Goal: Task Accomplishment & Management: Use online tool/utility

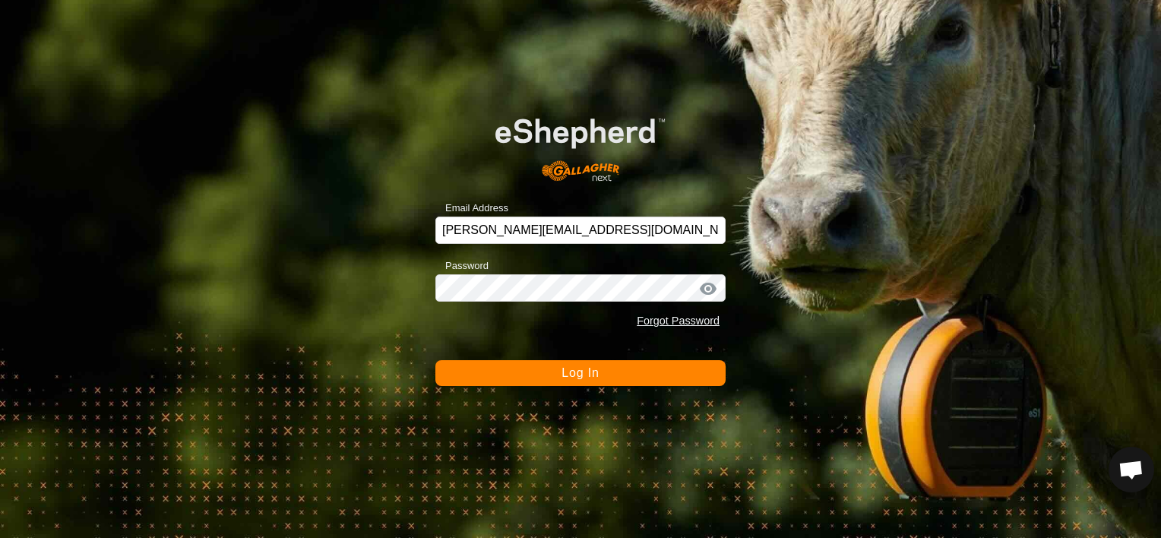
click at [547, 367] on button "Log In" at bounding box center [580, 373] width 290 height 26
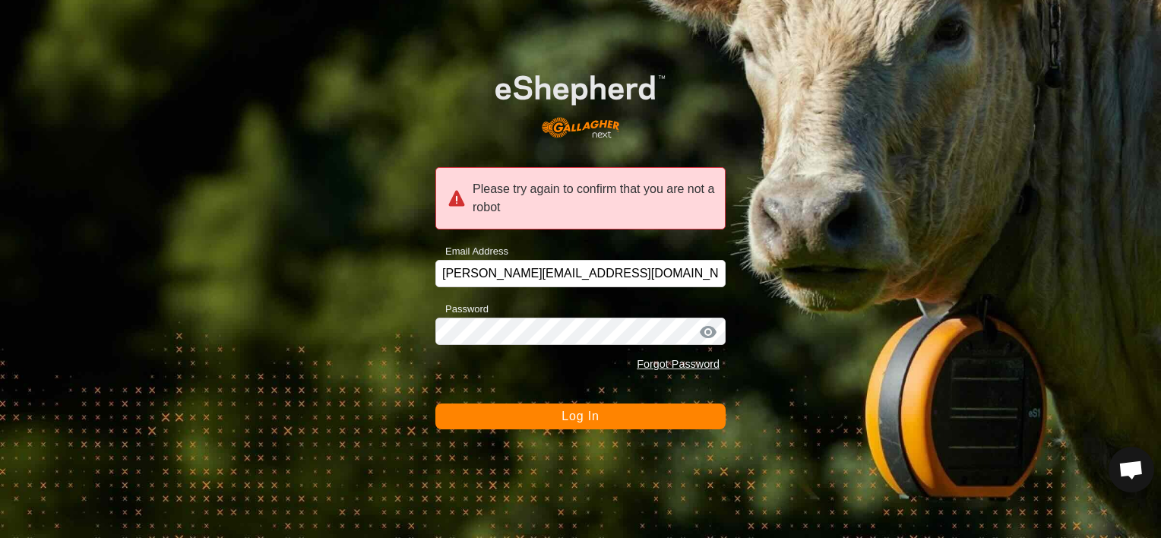
click at [547, 410] on button "Log In" at bounding box center [580, 417] width 290 height 26
click at [564, 423] on button "Log In" at bounding box center [580, 417] width 290 height 26
click at [581, 416] on span "Log In" at bounding box center [580, 416] width 37 height 13
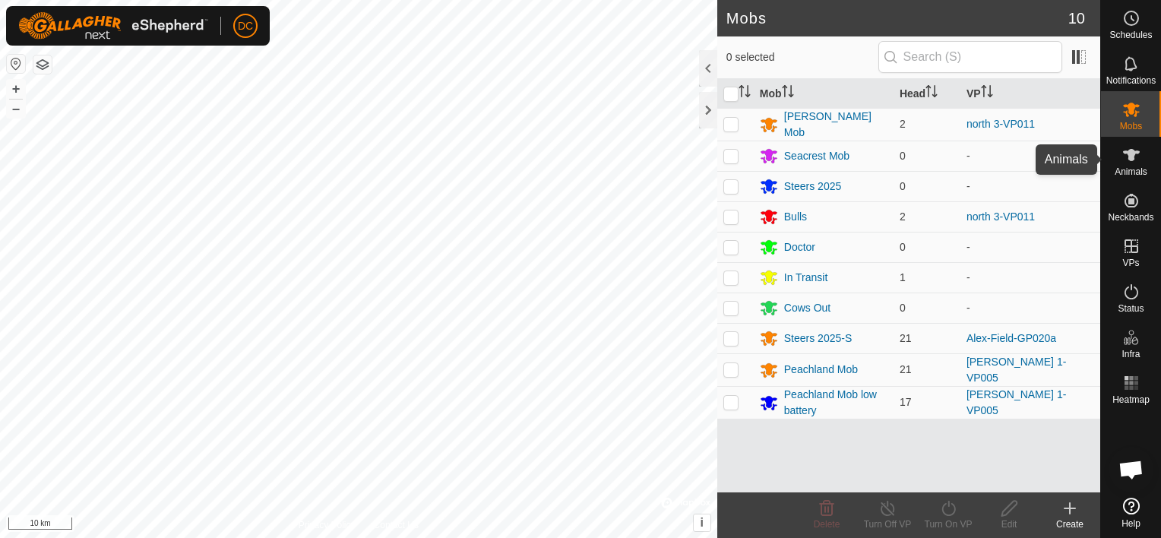
click at [1128, 155] on icon at bounding box center [1131, 155] width 17 height 12
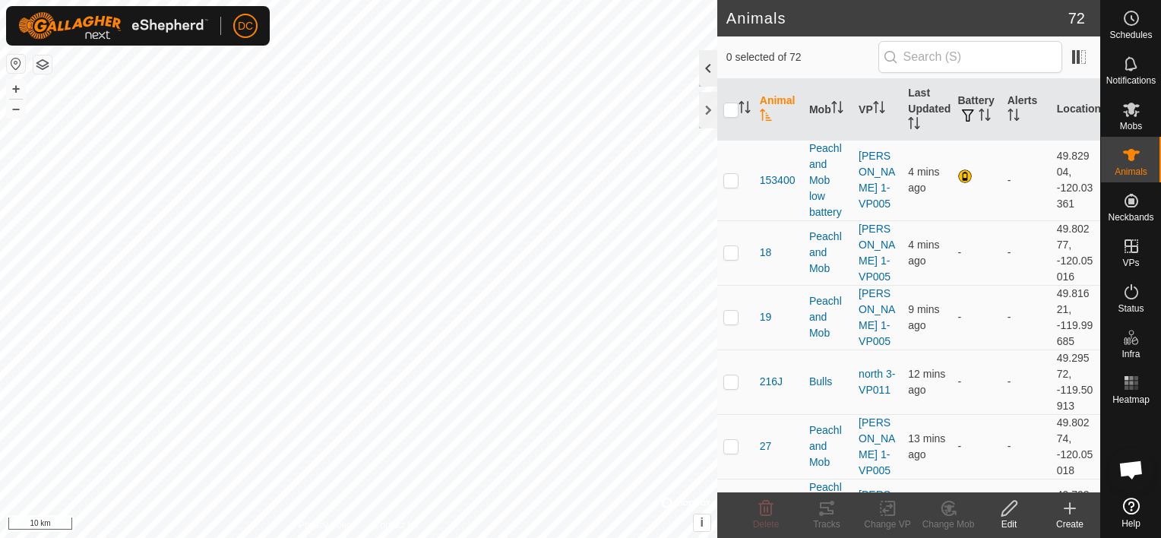
click at [706, 65] on div at bounding box center [708, 68] width 18 height 36
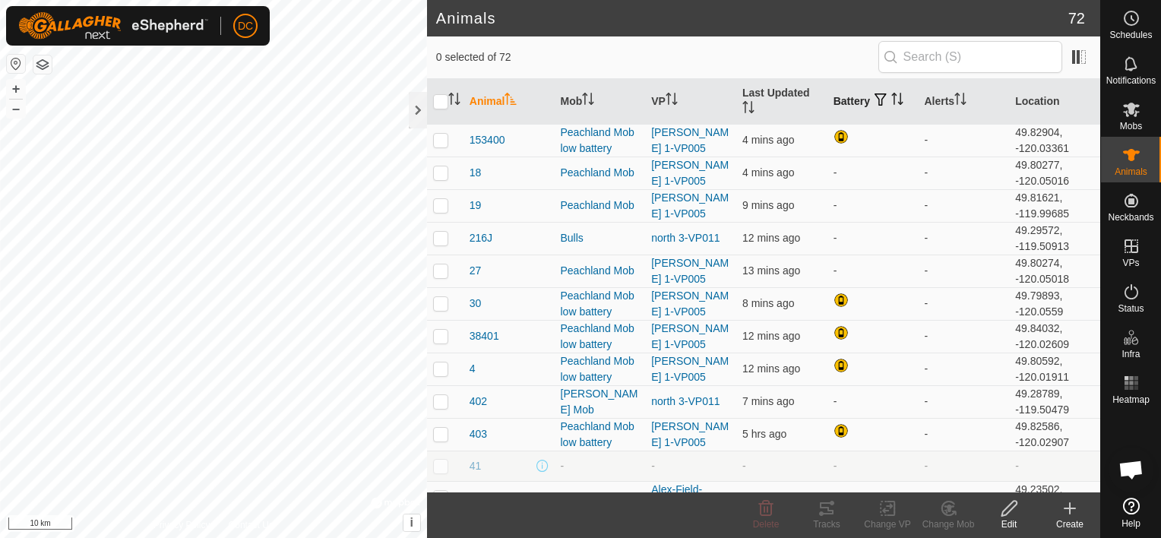
click at [891, 97] on icon "Activate to sort" at bounding box center [897, 99] width 12 height 12
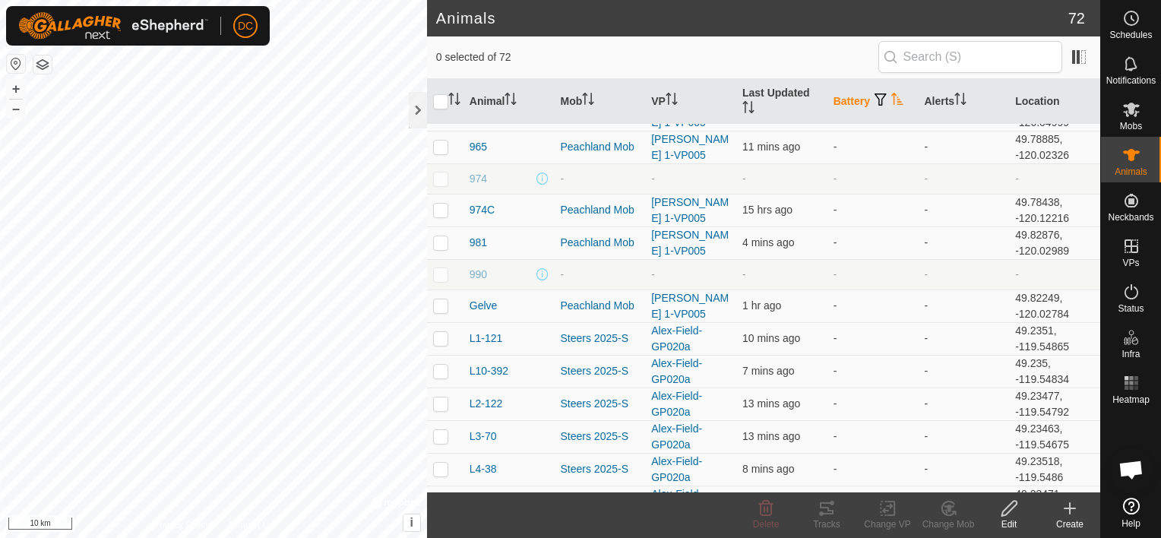
scroll to position [760, 0]
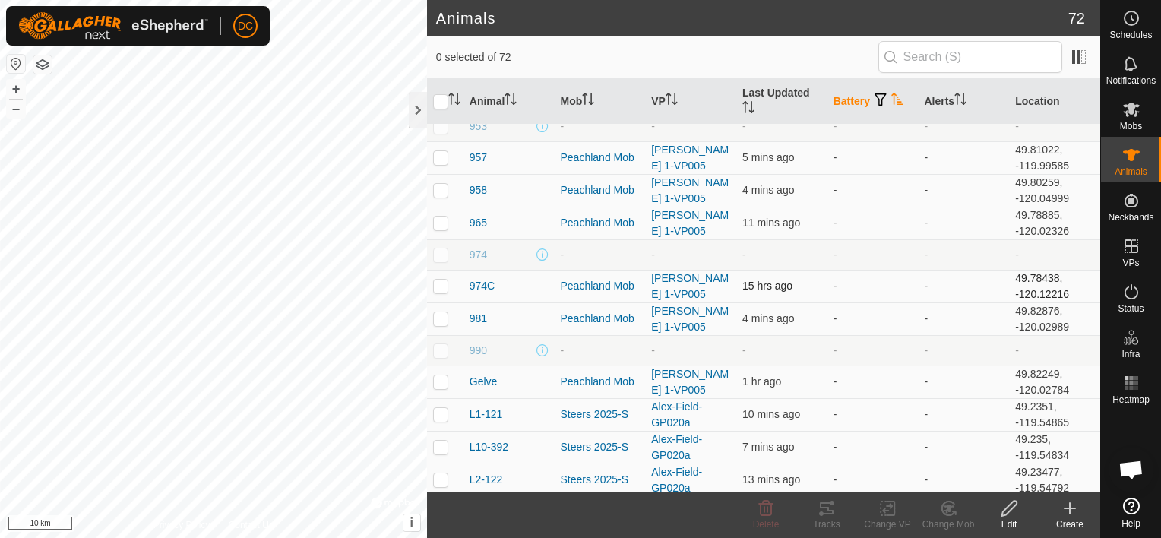
click at [441, 280] on p-checkbox at bounding box center [440, 286] width 15 height 12
checkbox input "true"
click at [831, 511] on icon at bounding box center [827, 508] width 14 height 12
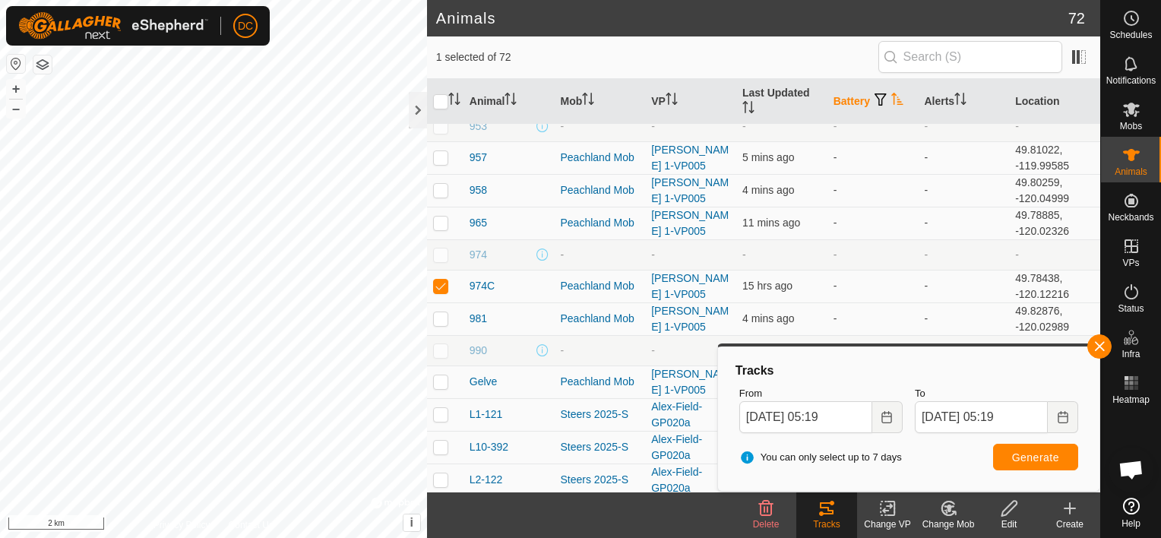
drag, startPoint x: 806, startPoint y: 235, endPoint x: 803, endPoint y: 262, distance: 27.5
click at [804, 268] on tbody "18 Peachland Mob [PERSON_NAME] 1-VP005 6 mins ago - - 49.80277, -120.05016 19 P…" at bounding box center [763, 547] width 673 height 2367
click at [874, 286] on td "-" at bounding box center [873, 286] width 91 height 33
click at [1102, 345] on button "button" at bounding box center [1100, 346] width 24 height 24
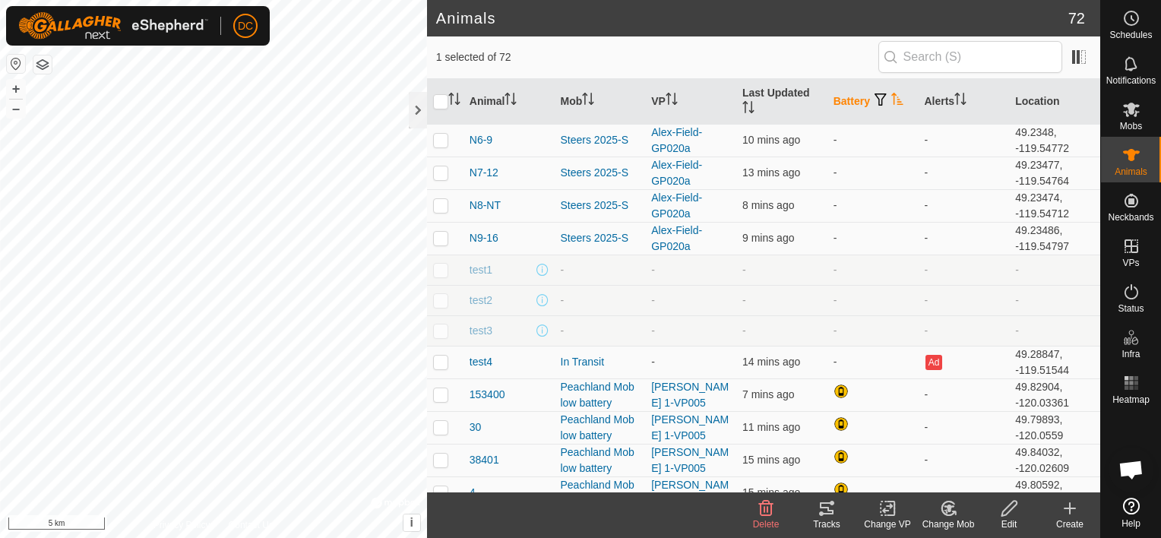
scroll to position [1672, 0]
